Goal: Find specific page/section: Find specific page/section

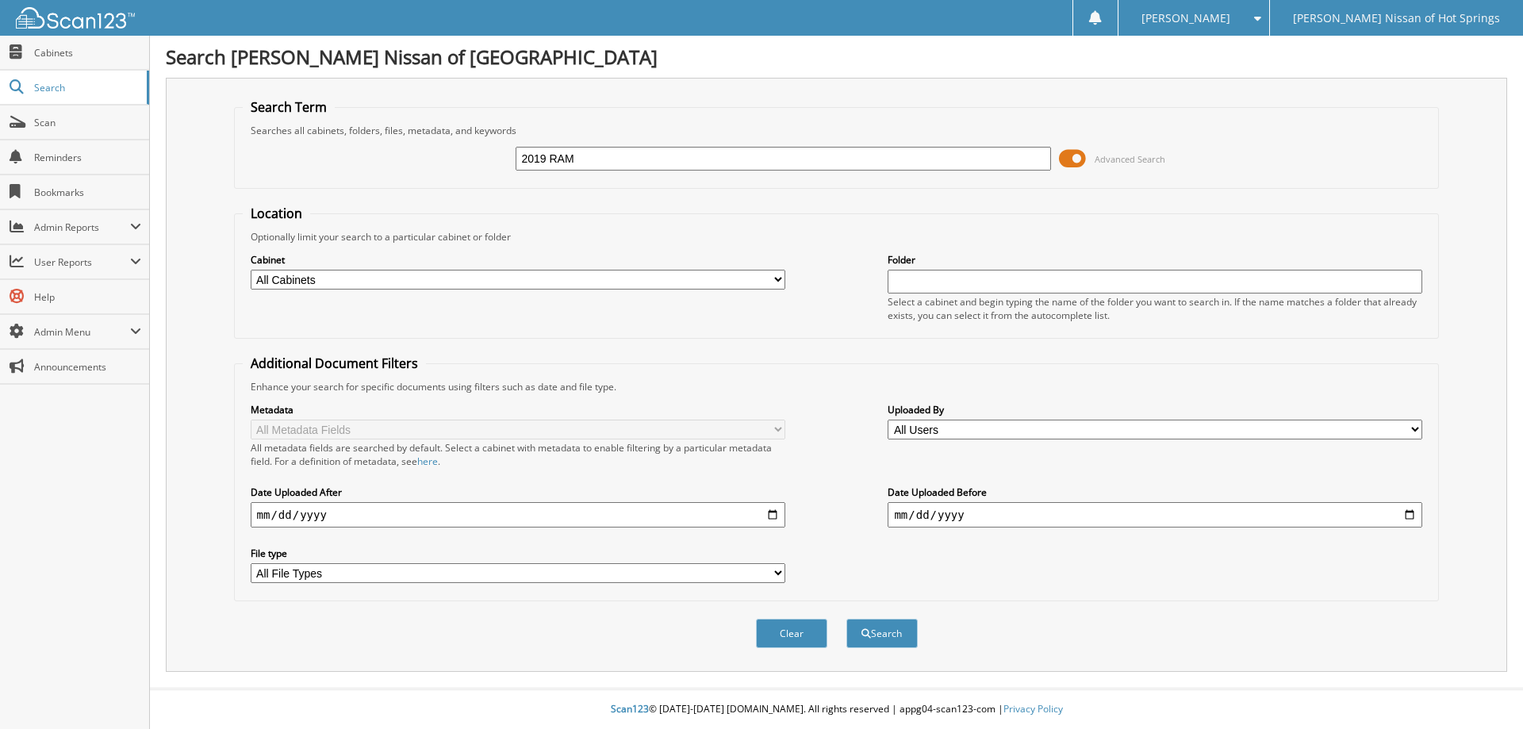
type input "2019 RAM"
click at [746, 282] on select "All Cabinets 1099's ABANDONED PROPERTY ACCOUNTS PAYABLE ACCOUNTS RECEIVABLE ACT…" at bounding box center [518, 280] width 535 height 20
select select "18884"
click at [251, 270] on select "All Cabinets 1099's ABANDONED PROPERTY ACCOUNTS PAYABLE ACCOUNTS RECEIVABLE ACT…" at bounding box center [518, 280] width 535 height 20
click at [879, 638] on button "Search" at bounding box center [881, 633] width 71 height 29
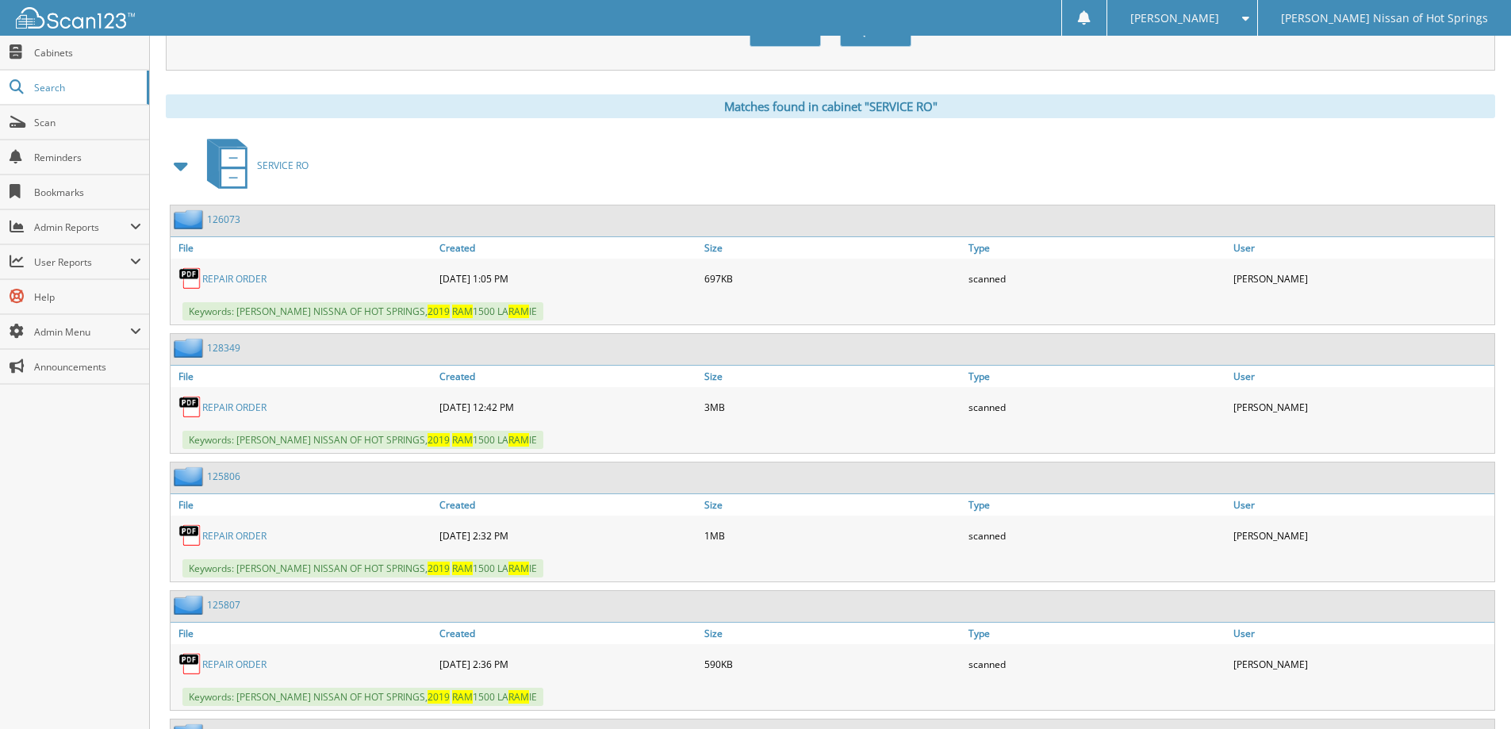
scroll to position [450, 0]
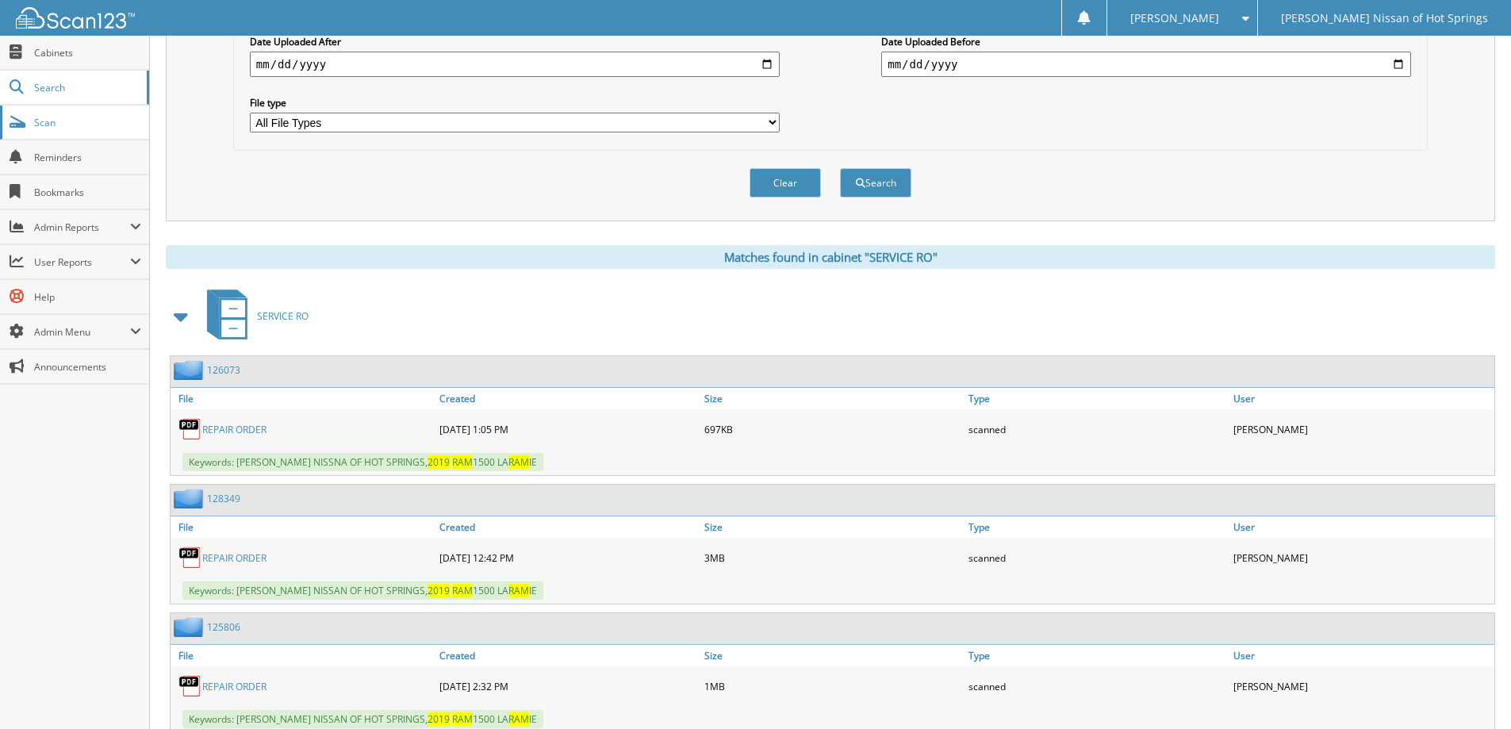
click at [57, 121] on span "Scan" at bounding box center [87, 122] width 107 height 13
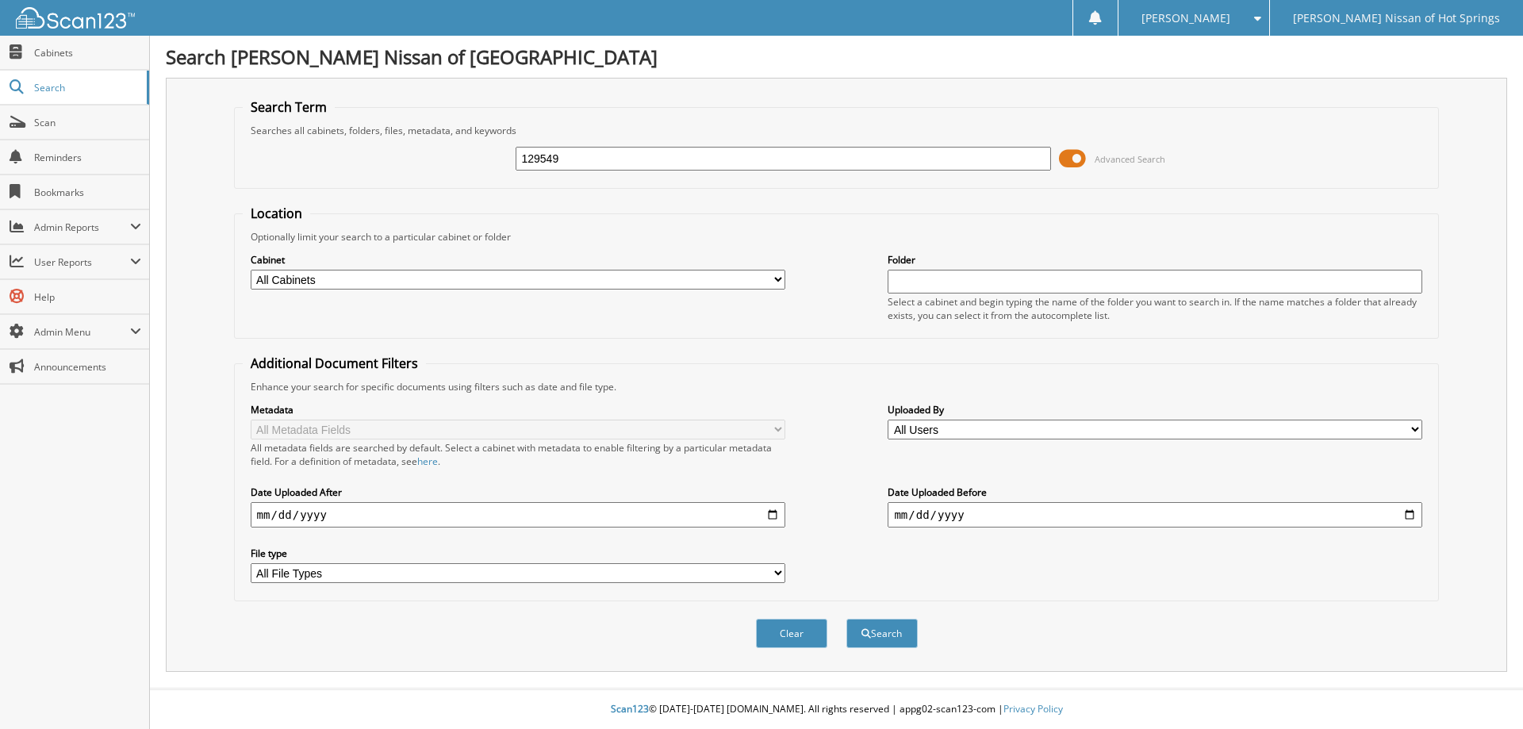
type input "129549"
click at [846, 619] on button "Search" at bounding box center [881, 633] width 71 height 29
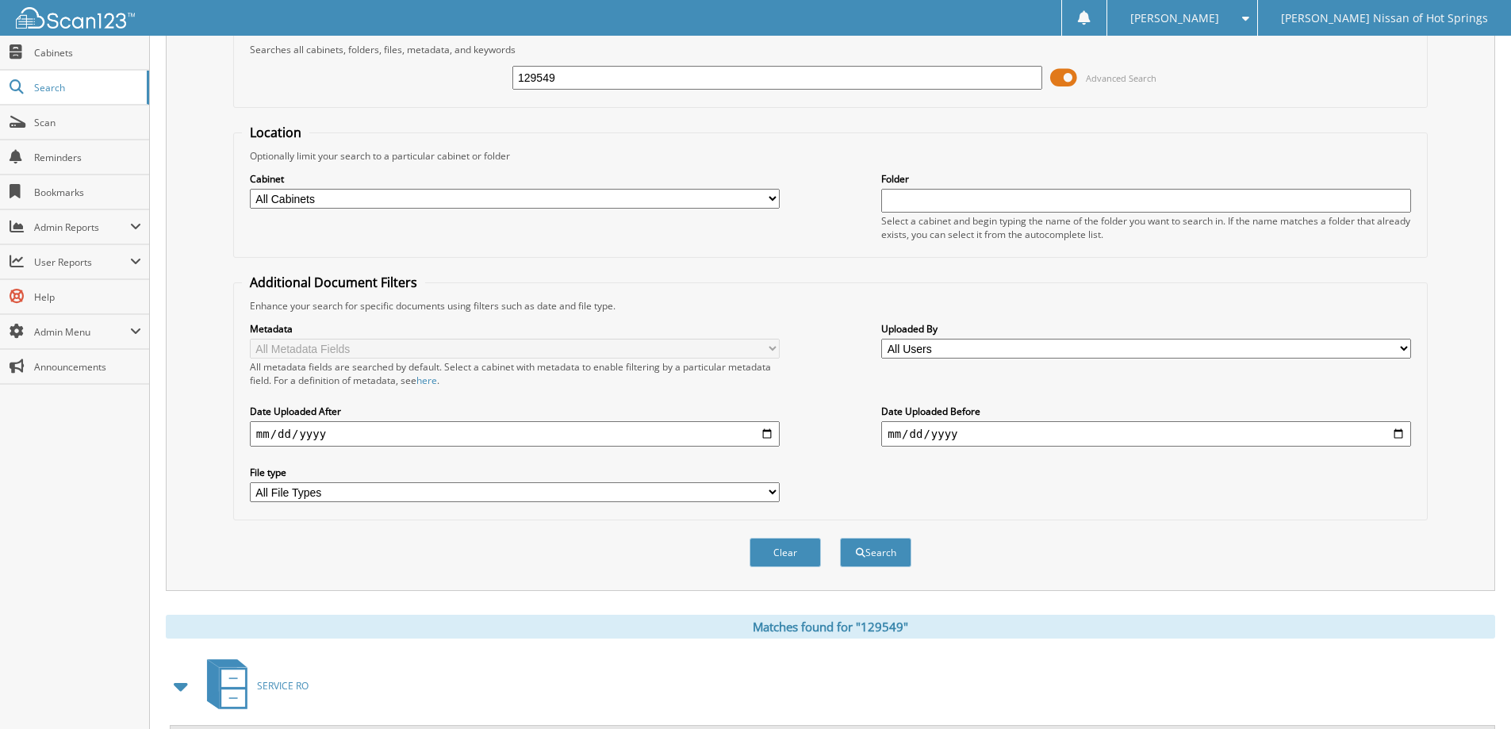
scroll to position [158, 0]
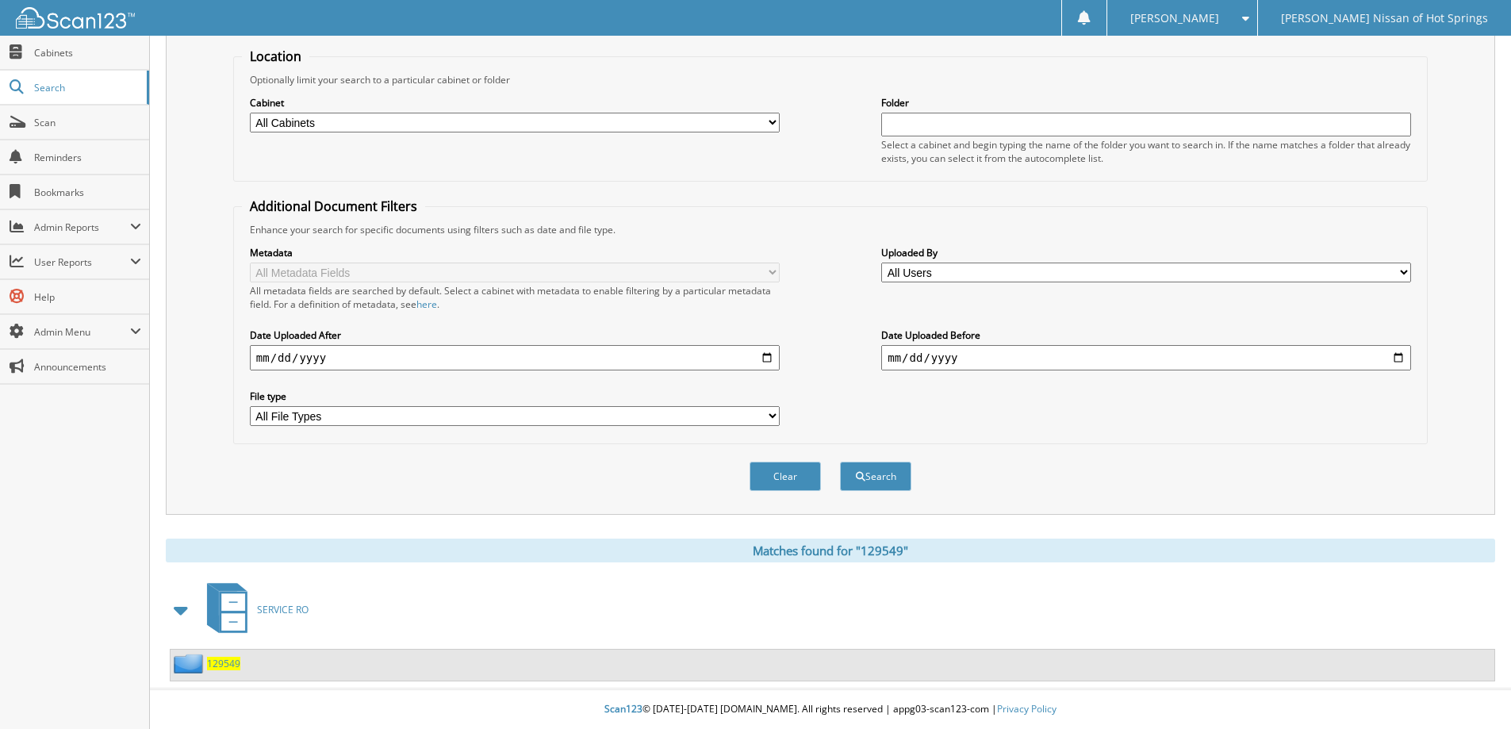
click at [297, 615] on span "SERVICE RO" at bounding box center [283, 609] width 52 height 13
